Goal: Transaction & Acquisition: Obtain resource

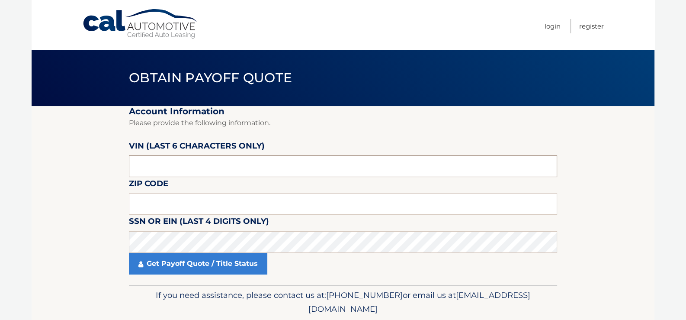
click at [191, 168] on input "text" at bounding box center [343, 166] width 428 height 22
type input "180705"
type input "11762"
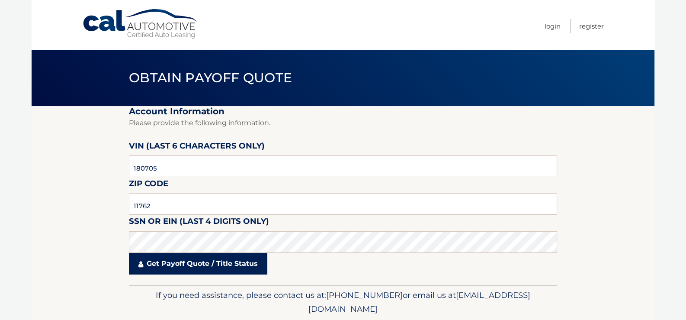
click at [189, 267] on link "Get Payoff Quote / Title Status" at bounding box center [198, 264] width 138 height 22
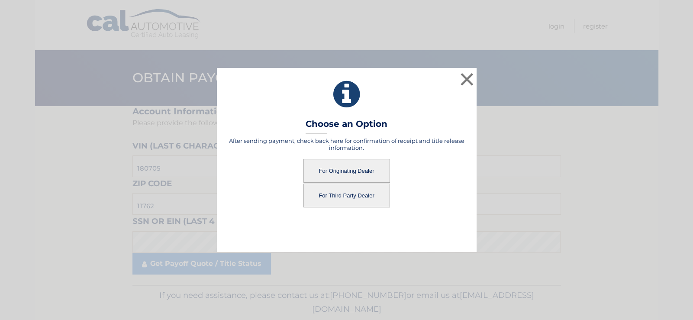
click at [356, 174] on button "For Originating Dealer" at bounding box center [346, 171] width 87 height 24
click at [333, 170] on button "For Originating Dealer" at bounding box center [346, 171] width 87 height 24
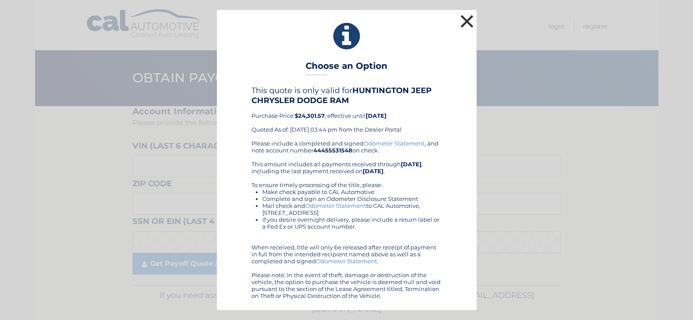
click at [465, 22] on button "×" at bounding box center [466, 21] width 17 height 17
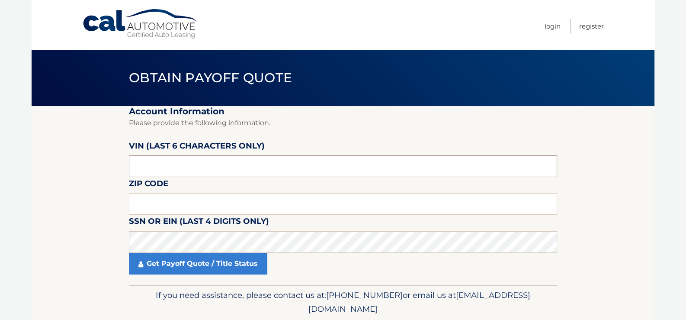
click at [168, 167] on input "text" at bounding box center [343, 166] width 428 height 22
type input "180705"
click at [152, 205] on input "text" at bounding box center [343, 204] width 428 height 22
type input "11762"
click at [143, 169] on input "180705" at bounding box center [343, 166] width 428 height 22
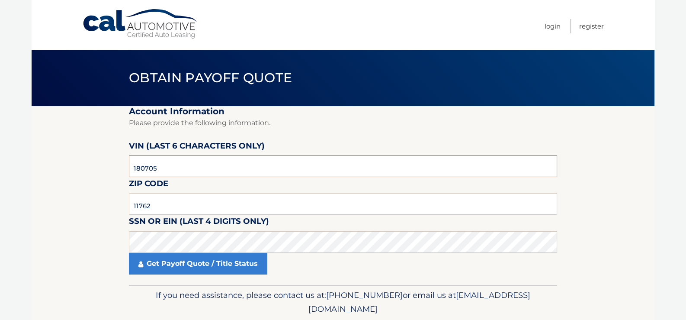
click at [142, 169] on input "180705" at bounding box center [343, 166] width 428 height 22
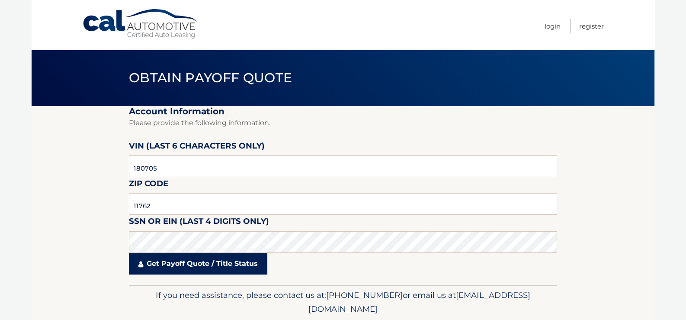
click at [189, 263] on link "Get Payoff Quote / Title Status" at bounding box center [198, 264] width 138 height 22
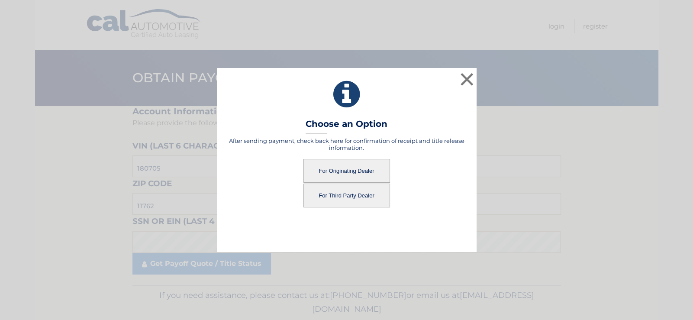
click at [331, 170] on button "For Originating Dealer" at bounding box center [346, 171] width 87 height 24
click at [346, 168] on button "For Originating Dealer" at bounding box center [346, 171] width 87 height 24
click at [312, 168] on button "For Originating Dealer" at bounding box center [346, 171] width 87 height 24
click at [195, 181] on div "× Choose an Option After sending payment, check back here for confirmation of r…" at bounding box center [346, 159] width 686 height 183
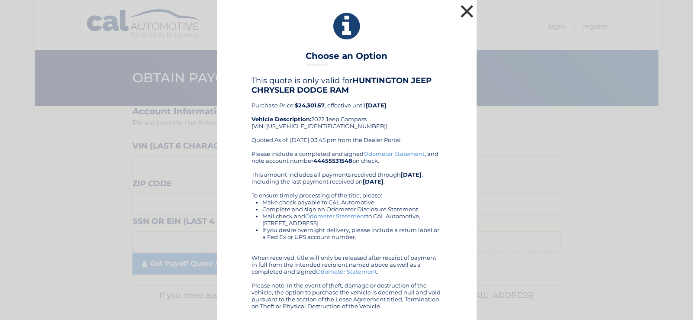
click at [462, 12] on button "×" at bounding box center [466, 11] width 17 height 17
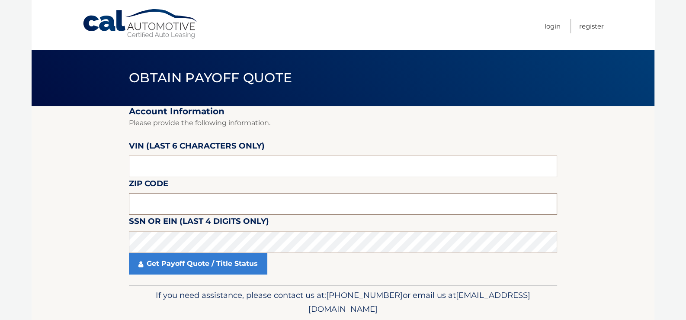
click at [175, 196] on input "text" at bounding box center [343, 204] width 428 height 22
type input "11762"
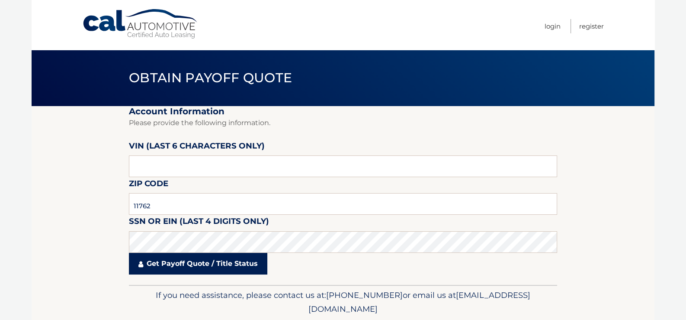
click at [197, 259] on link "Get Payoff Quote / Title Status" at bounding box center [198, 264] width 138 height 22
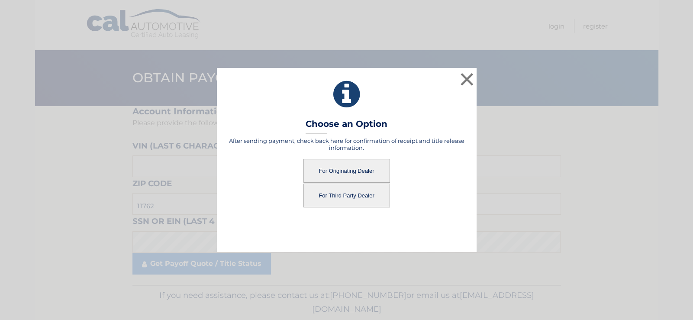
click at [337, 194] on button "For Third Party Dealer" at bounding box center [346, 195] width 87 height 24
click at [350, 196] on button "For Third Party Dealer" at bounding box center [346, 195] width 87 height 24
click at [368, 199] on button "For Third Party Dealer" at bounding box center [346, 195] width 87 height 24
click at [370, 197] on button "For Third Party Dealer" at bounding box center [346, 195] width 87 height 24
click at [428, 194] on div "For Third Party Dealer" at bounding box center [347, 195] width 238 height 24
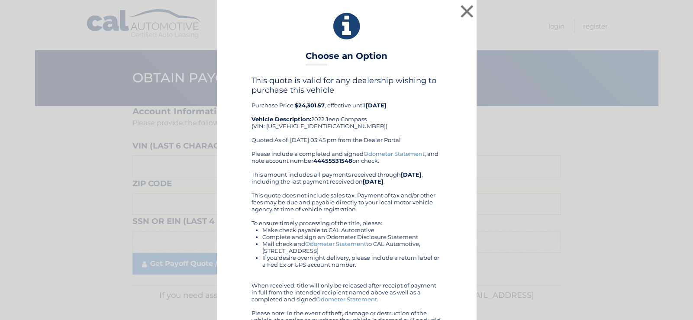
click at [297, 125] on div "This quote is valid for any dealership wishing to purchase this vehicle Purchas…" at bounding box center [346, 113] width 190 height 74
copy div "3C4NJDCB1NT180705"
click at [231, 104] on div "This quote is valid for any dealership wishing to purchase this vehicle Purchas…" at bounding box center [347, 206] width 238 height 261
click at [461, 13] on button "×" at bounding box center [466, 11] width 17 height 17
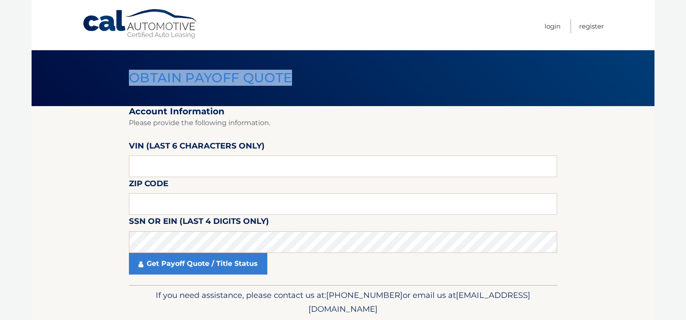
drag, startPoint x: 291, startPoint y: 76, endPoint x: 132, endPoint y: 80, distance: 158.8
click at [132, 80] on span "Obtain Payoff Quote" at bounding box center [210, 78] width 163 height 16
